Goal: Task Accomplishment & Management: Manage account settings

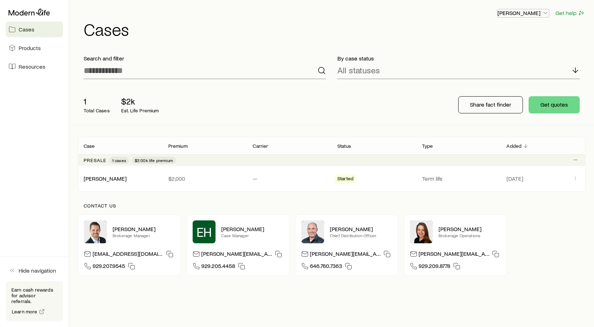
click at [526, 11] on p "[PERSON_NAME]" at bounding box center [522, 12] width 51 height 7
click at [486, 84] on span "Sign out" at bounding box center [490, 86] width 20 height 7
